Goal: Information Seeking & Learning: Find specific fact

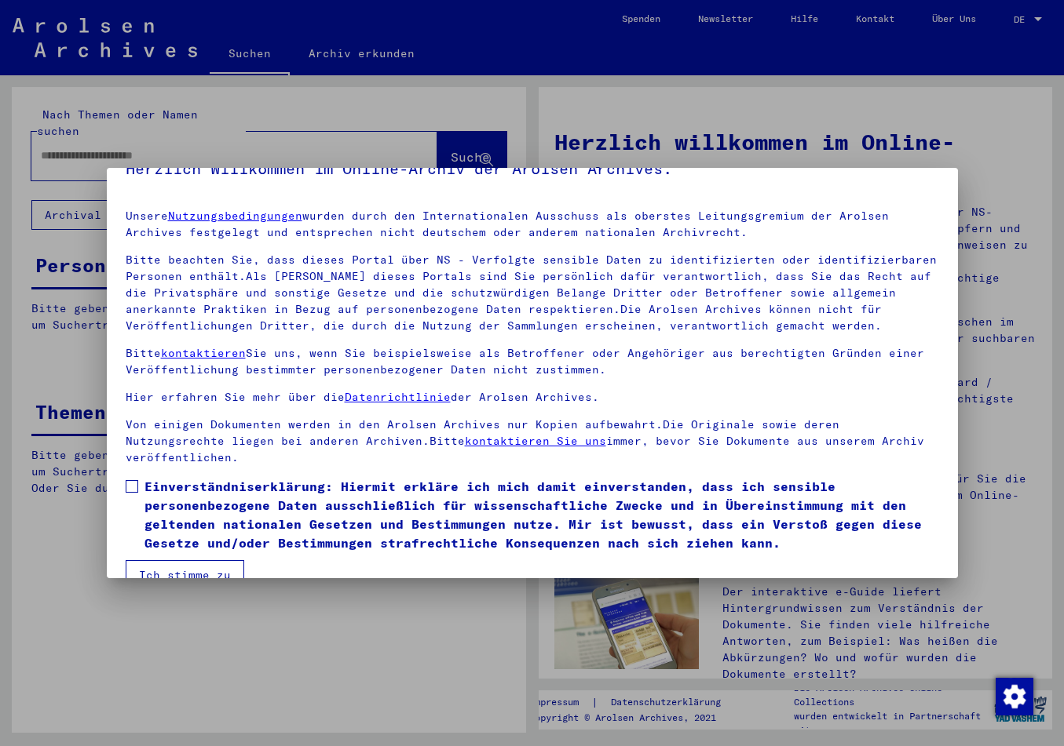
scroll to position [45, 0]
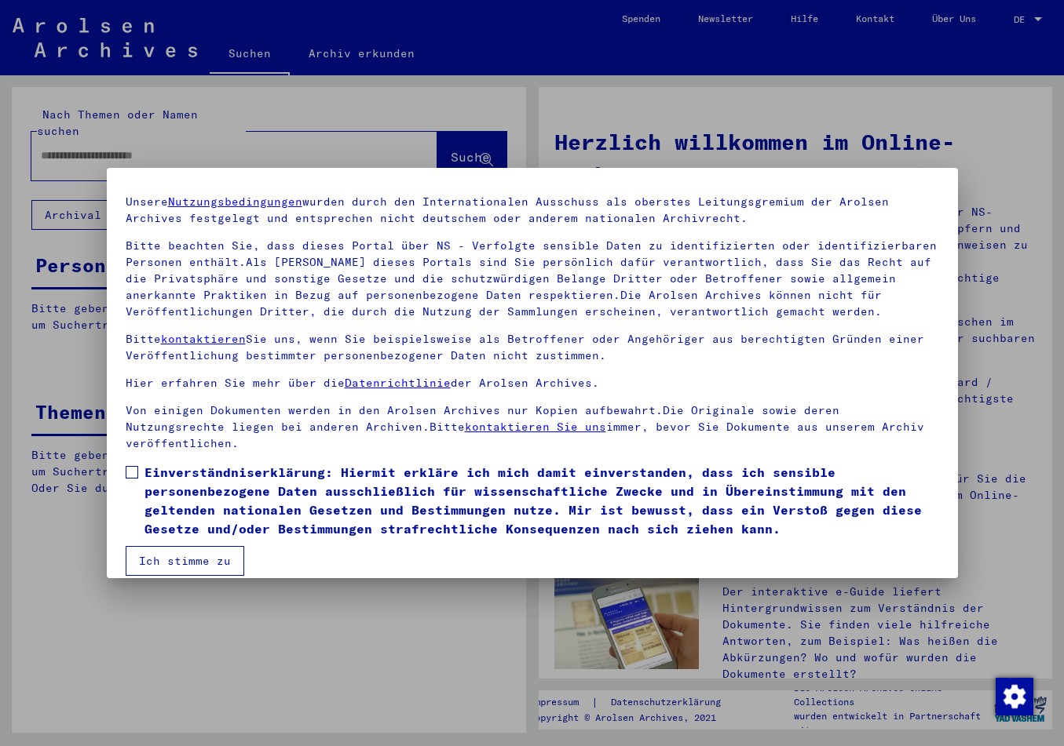
click at [133, 466] on span at bounding box center [132, 472] width 13 height 13
click at [172, 546] on button "Ich stimme zu" at bounding box center [185, 561] width 119 height 30
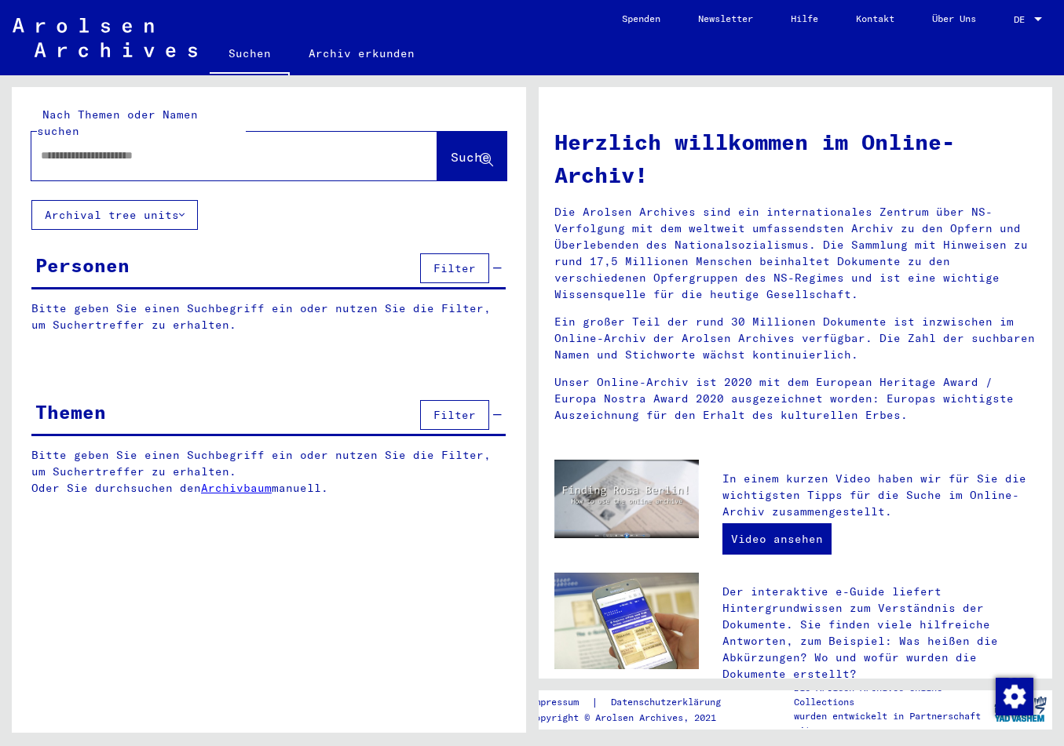
click at [89, 148] on input "text" at bounding box center [215, 156] width 349 height 16
drag, startPoint x: 73, startPoint y: 142, endPoint x: 33, endPoint y: 144, distance: 40.1
click at [41, 148] on input "**" at bounding box center [215, 156] width 349 height 16
click at [68, 148] on input "**" at bounding box center [215, 156] width 349 height 16
click at [62, 148] on input "***" at bounding box center [215, 156] width 349 height 16
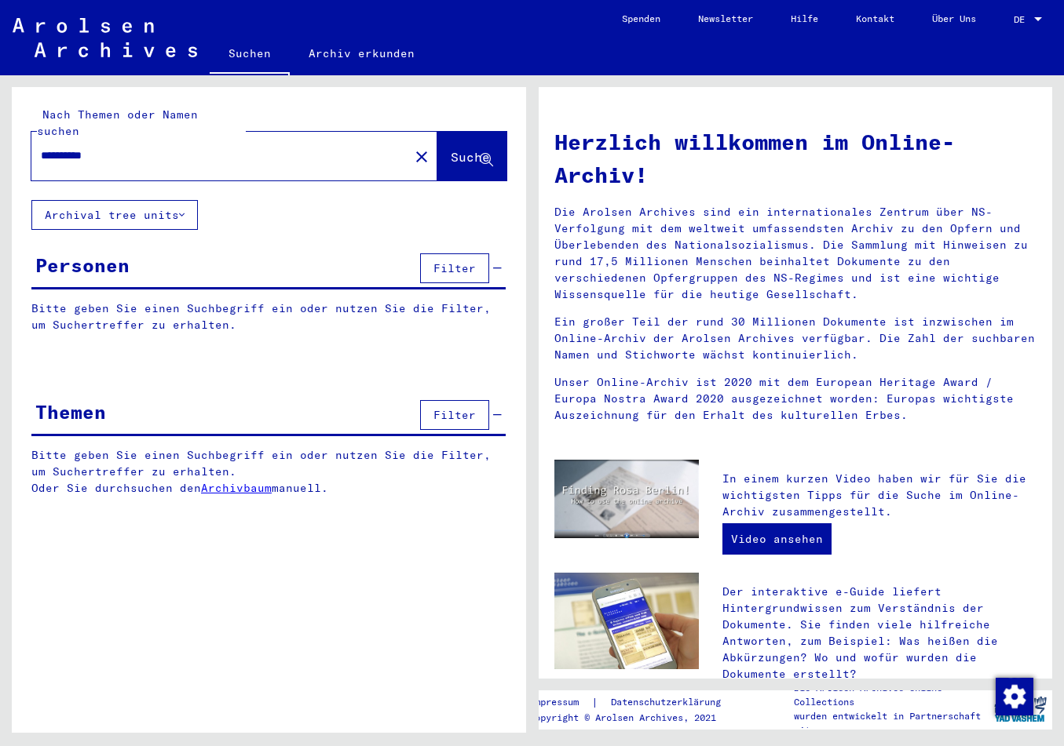
type input "*********"
click at [451, 149] on span "Suche" at bounding box center [470, 157] width 39 height 16
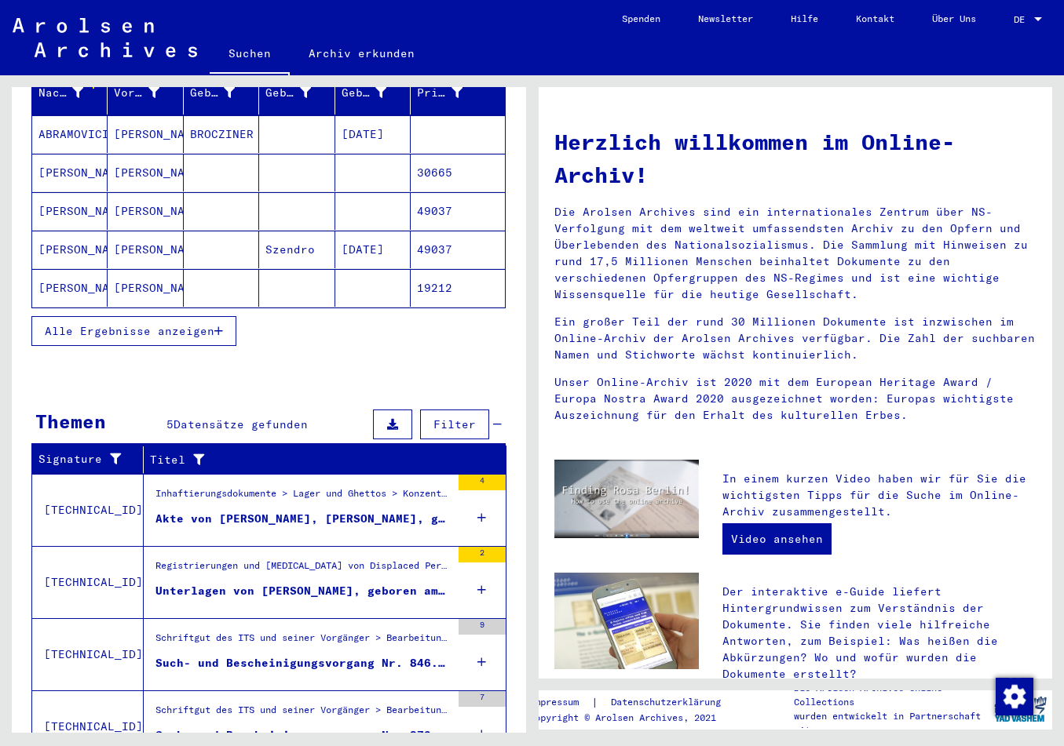
scroll to position [247, 0]
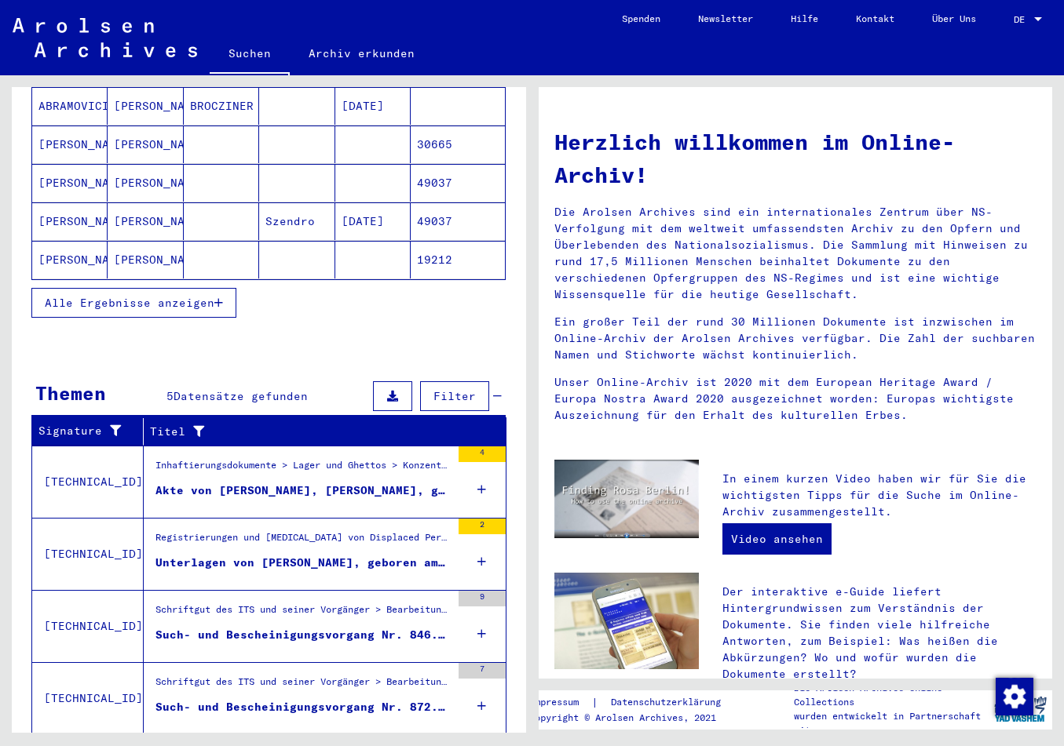
click at [220, 297] on icon "button" at bounding box center [218, 302] width 9 height 11
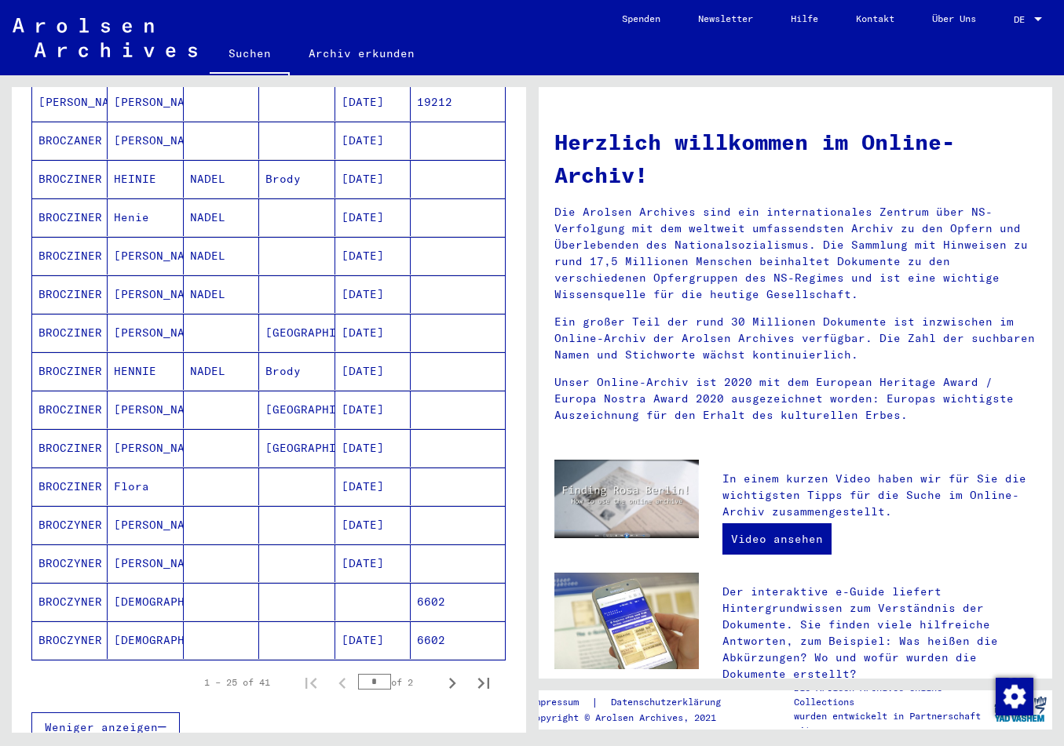
scroll to position [659, 0]
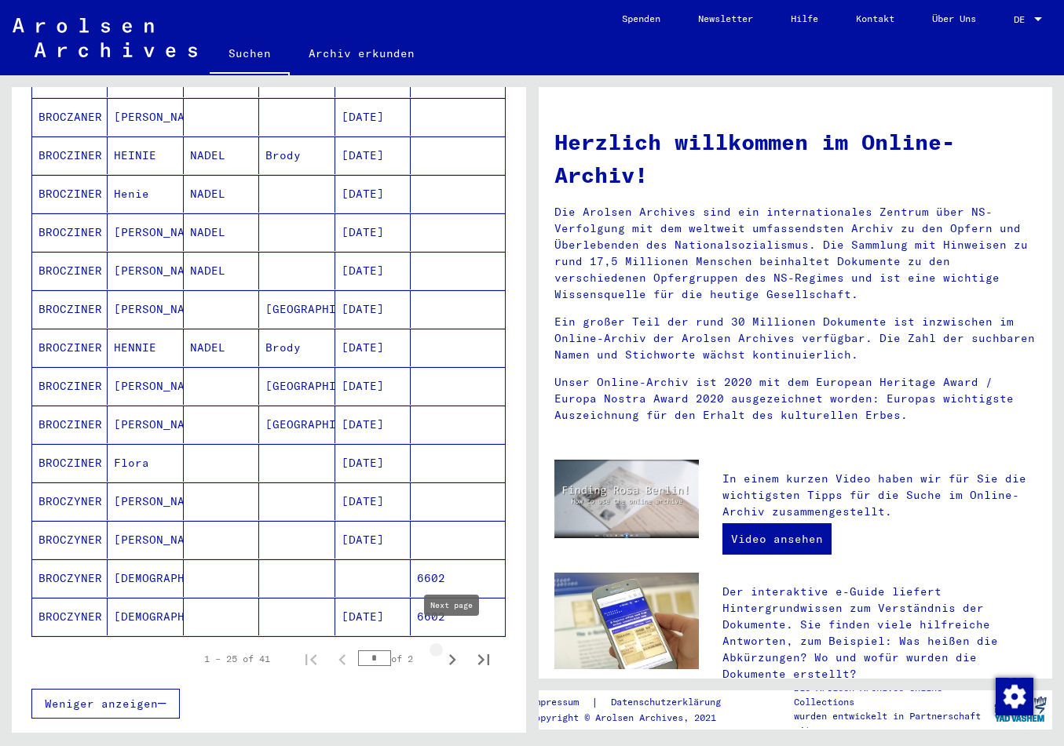
click at [450, 649] on icon "Next page" at bounding box center [452, 660] width 22 height 22
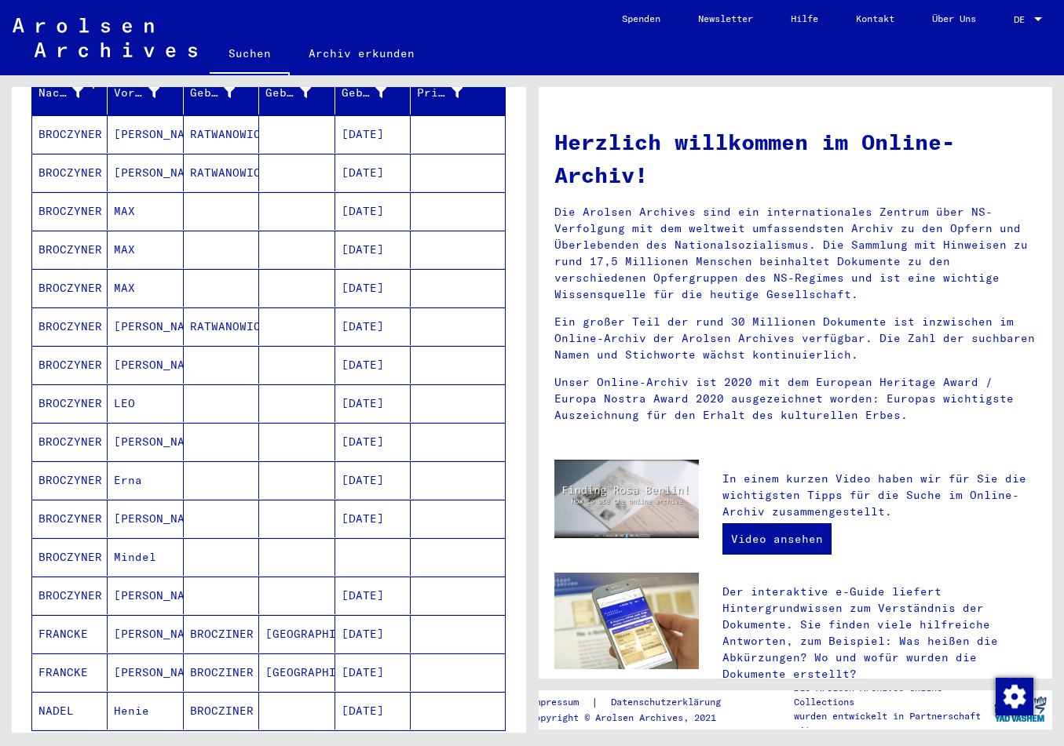
scroll to position [247, 0]
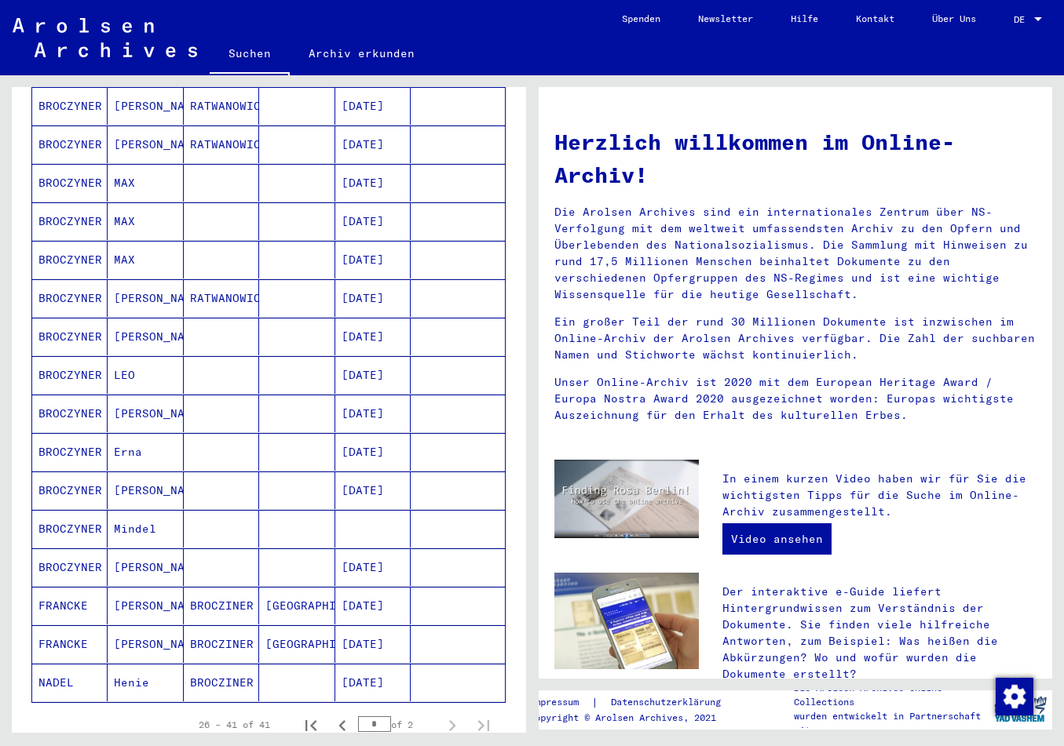
click at [57, 318] on mat-cell "BROCZYNER" at bounding box center [69, 337] width 75 height 38
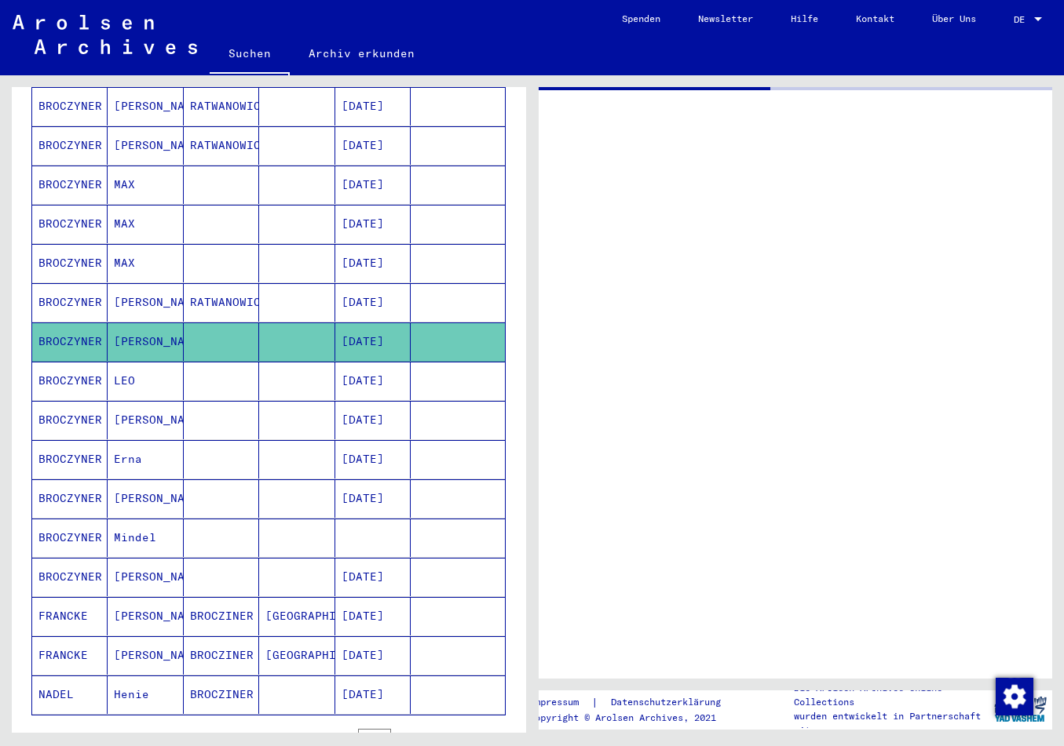
scroll to position [247, 0]
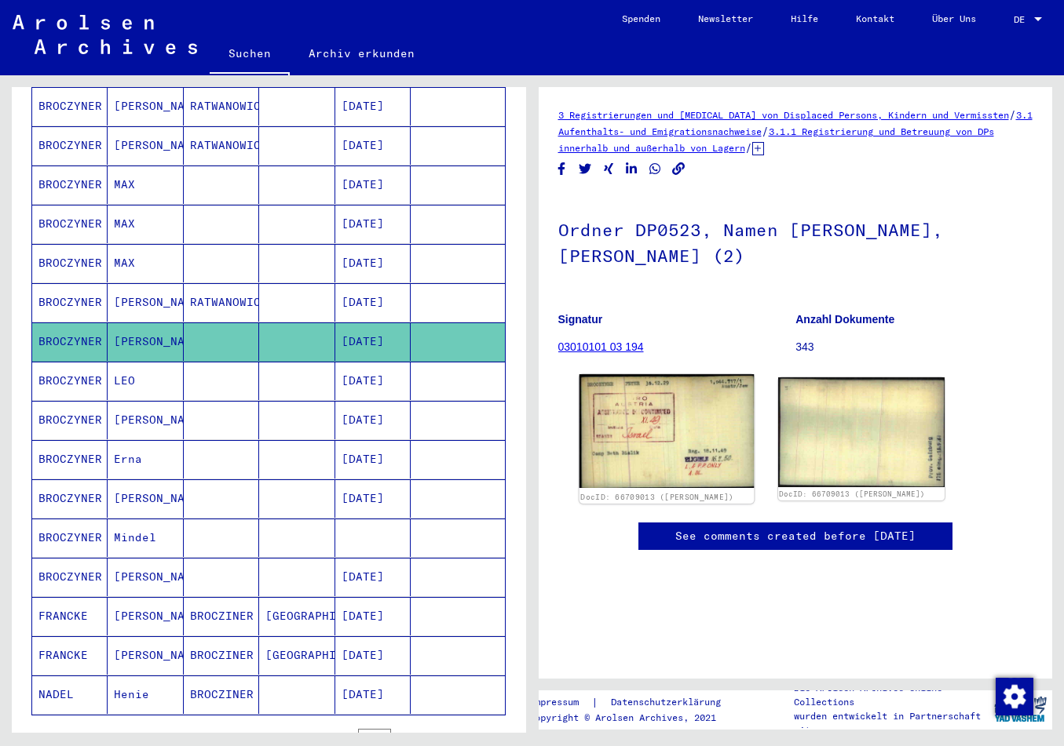
click at [610, 439] on img at bounding box center [666, 431] width 175 height 114
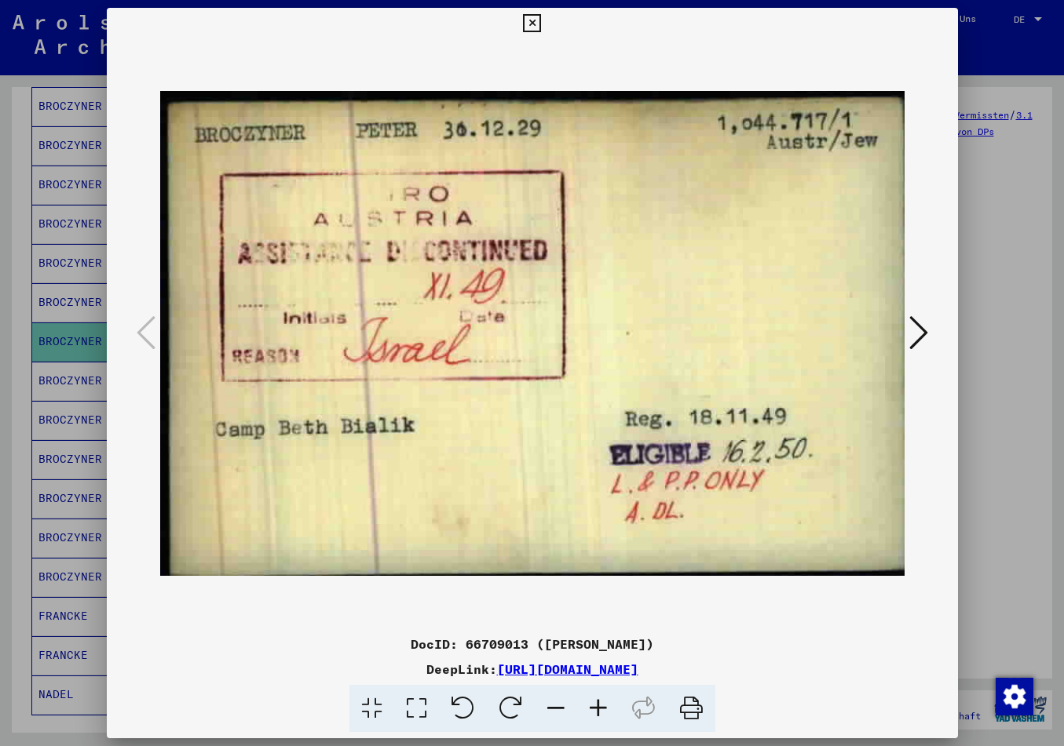
click at [925, 329] on icon at bounding box center [918, 333] width 19 height 38
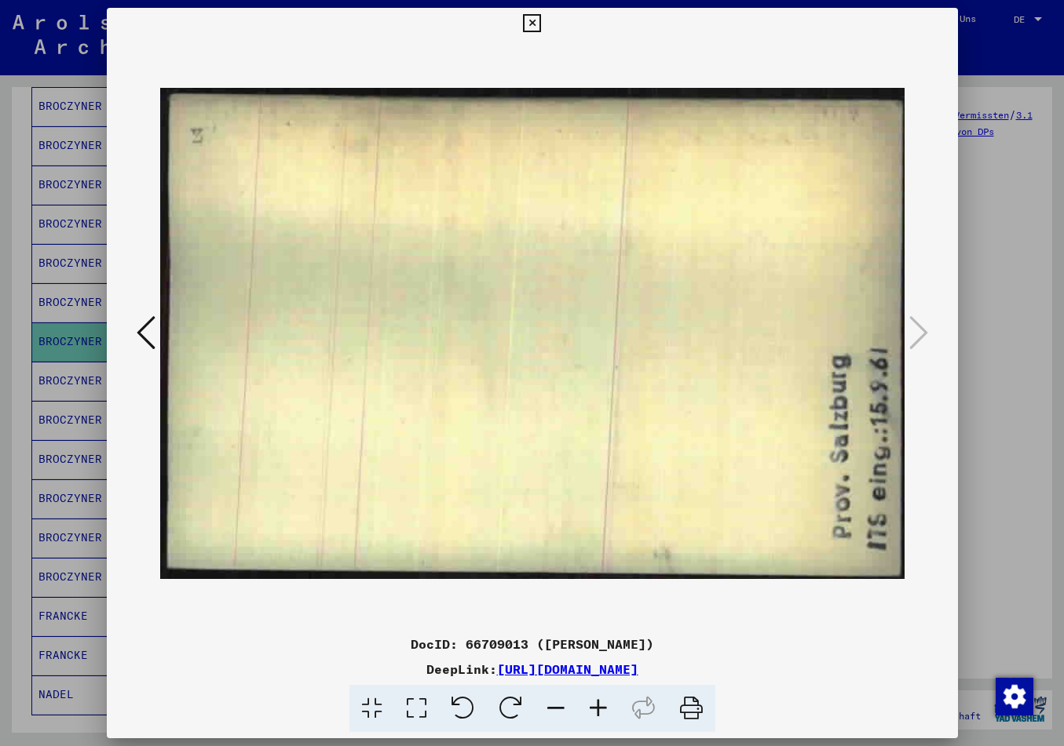
click at [148, 333] on icon at bounding box center [146, 333] width 19 height 38
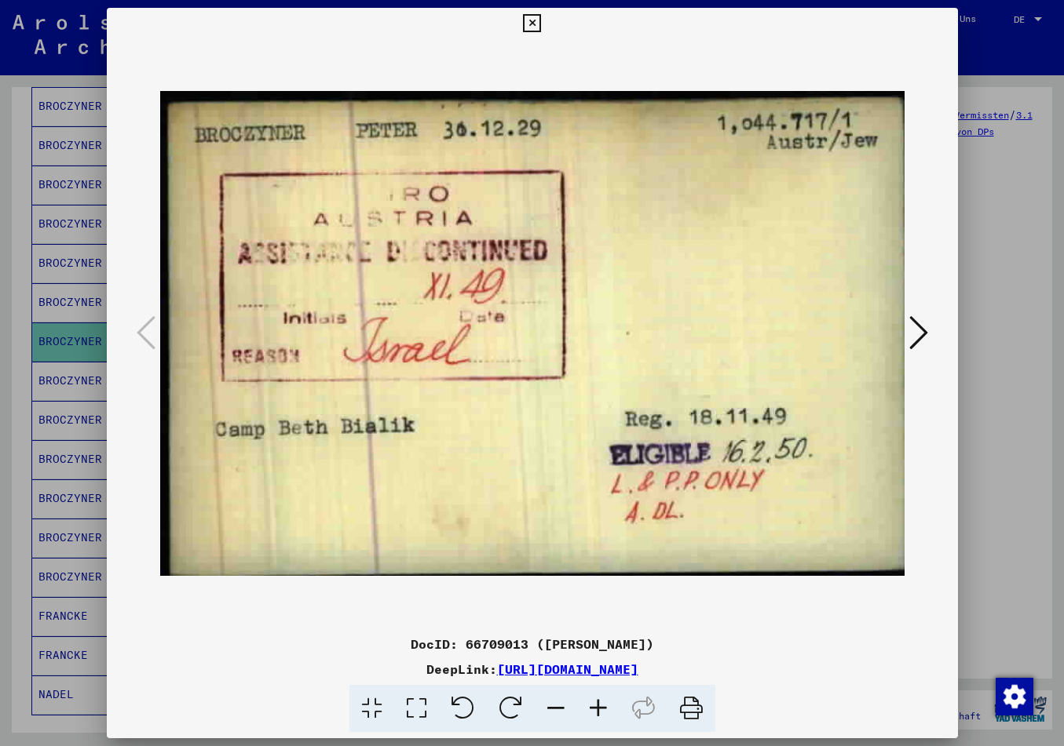
click at [913, 332] on icon at bounding box center [918, 333] width 19 height 38
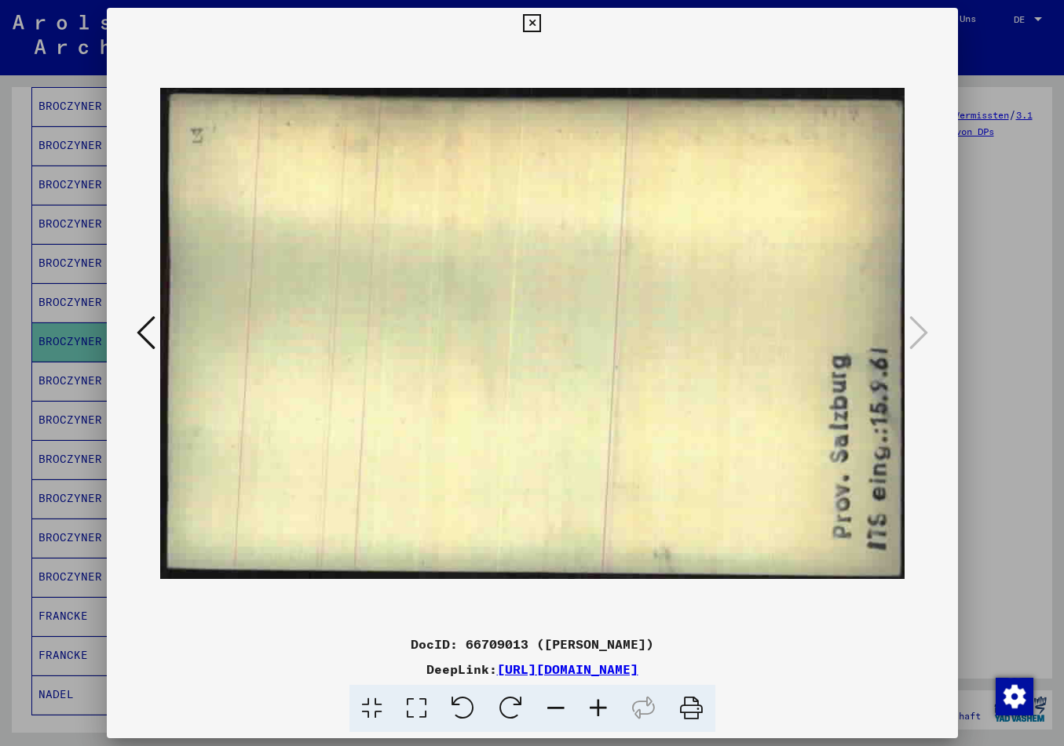
click at [541, 20] on icon at bounding box center [532, 23] width 18 height 19
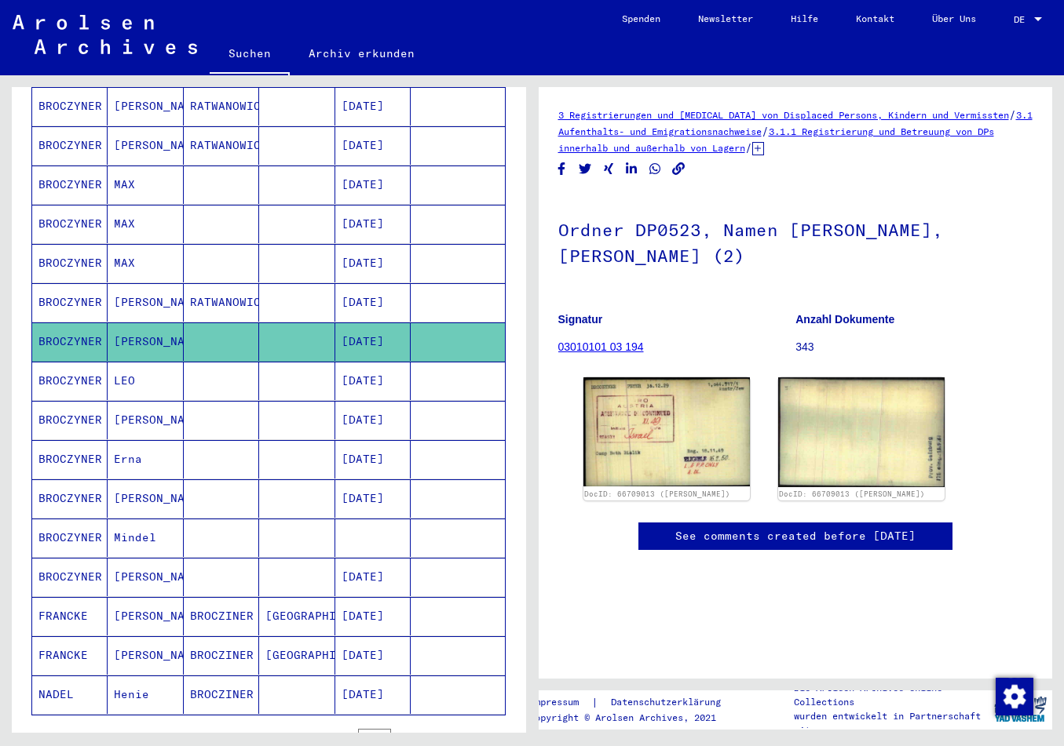
click at [294, 488] on mat-cell at bounding box center [296, 499] width 75 height 38
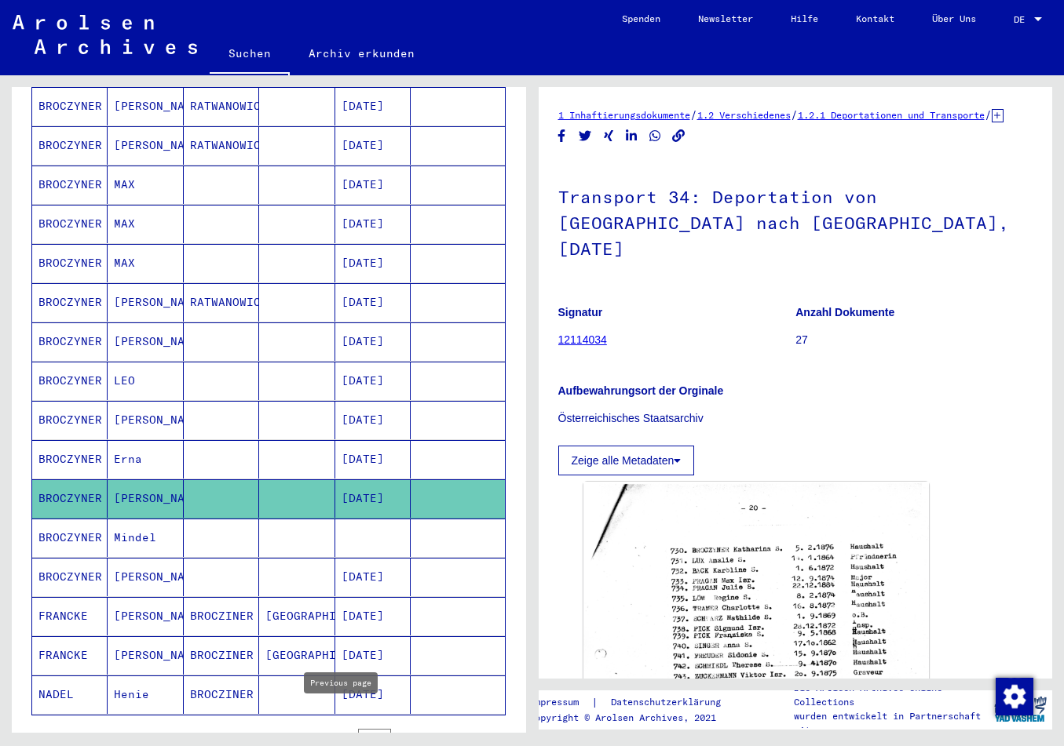
click at [344, 728] on icon "Previous page" at bounding box center [342, 739] width 22 height 22
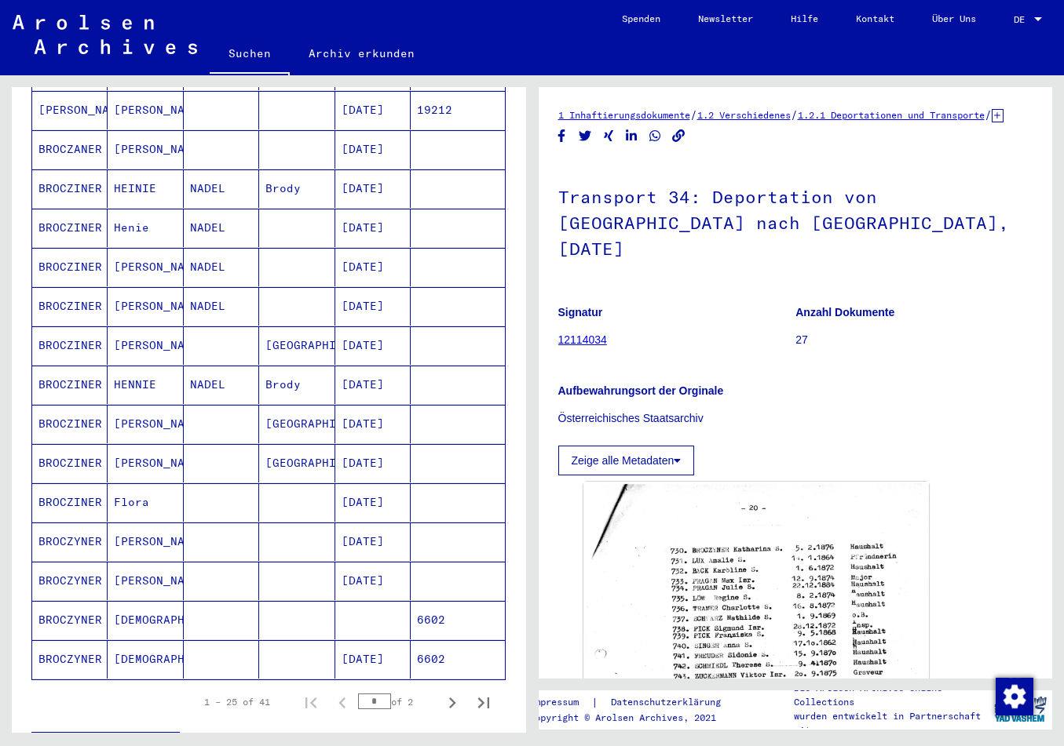
scroll to position [659, 0]
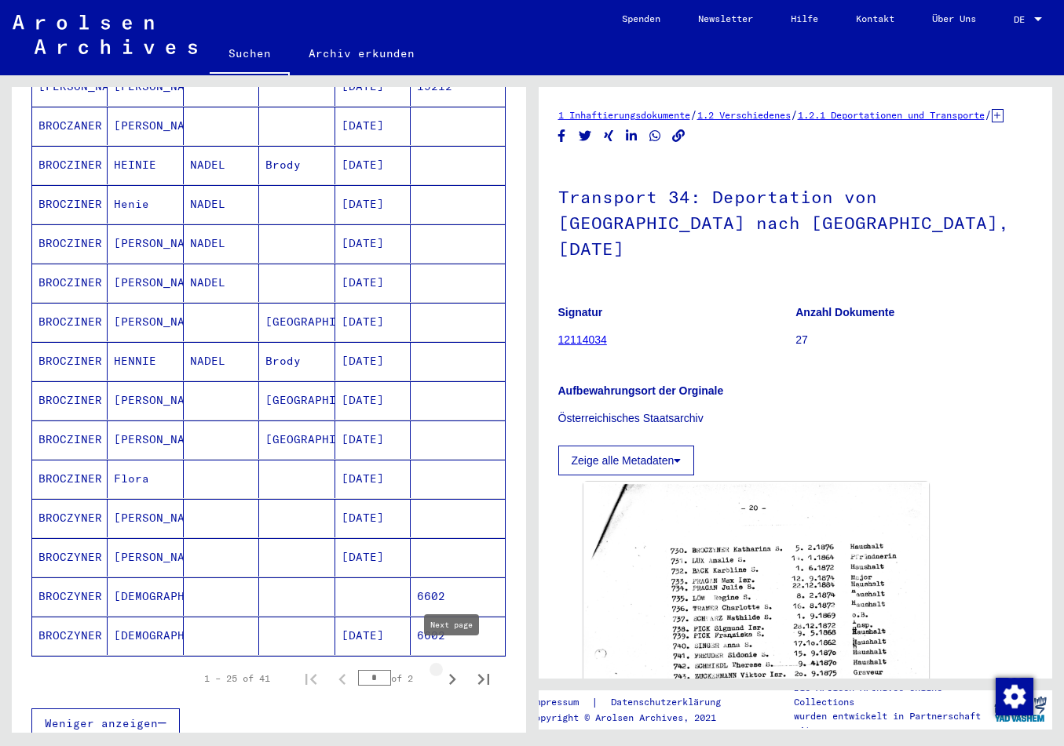
click at [453, 669] on icon "Next page" at bounding box center [452, 680] width 22 height 22
type input "*"
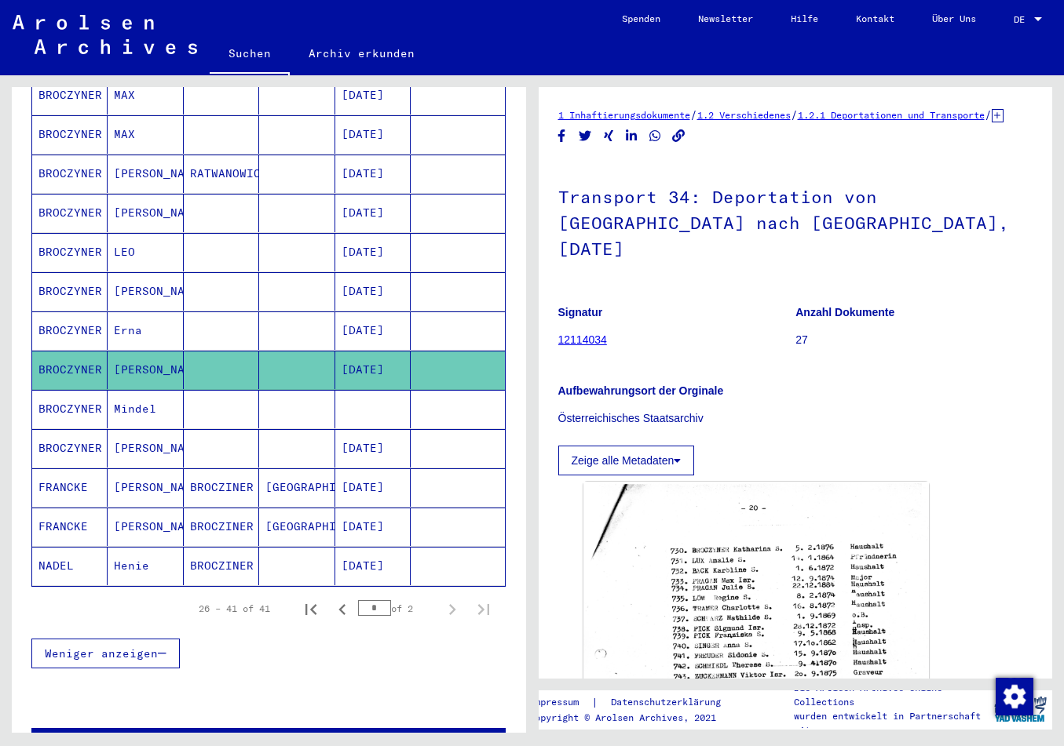
scroll to position [412, 0]
